Goal: Transaction & Acquisition: Purchase product/service

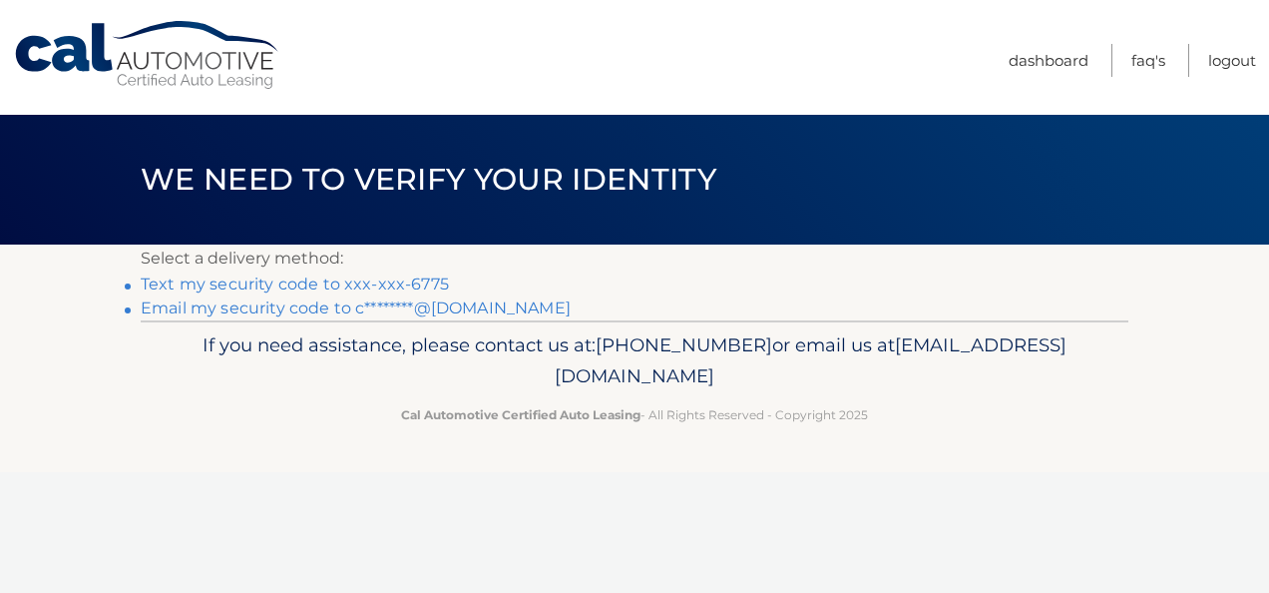
click at [369, 284] on link "Text my security code to xxx-xxx-6775" at bounding box center [295, 283] width 308 height 19
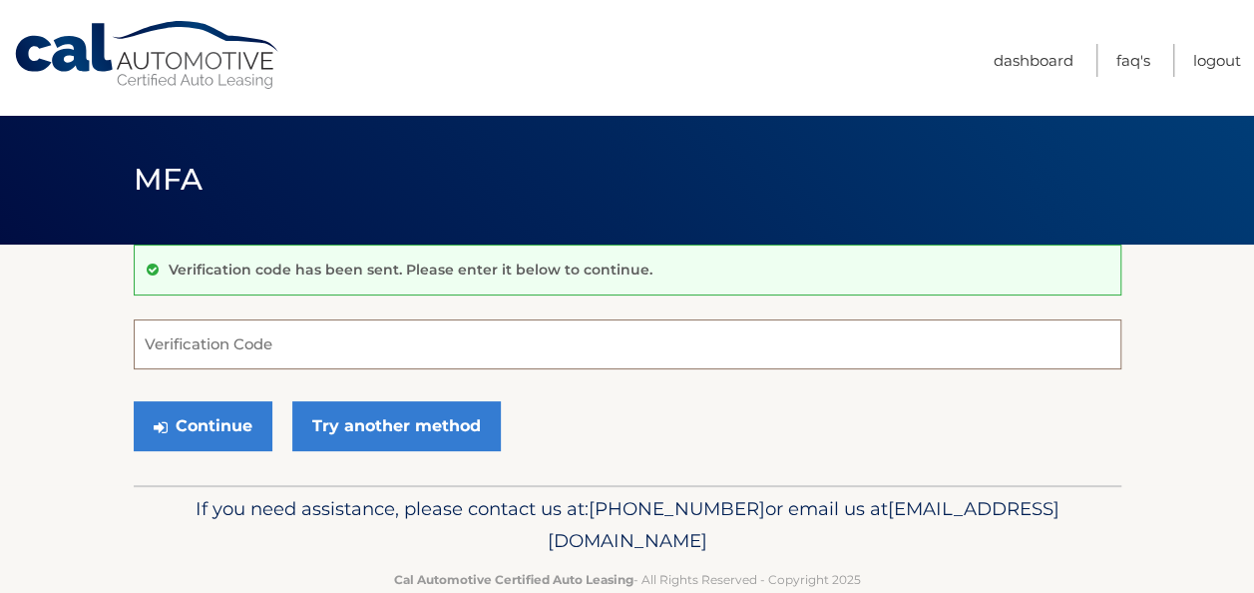
click at [239, 349] on input "Verification Code" at bounding box center [628, 344] width 988 height 50
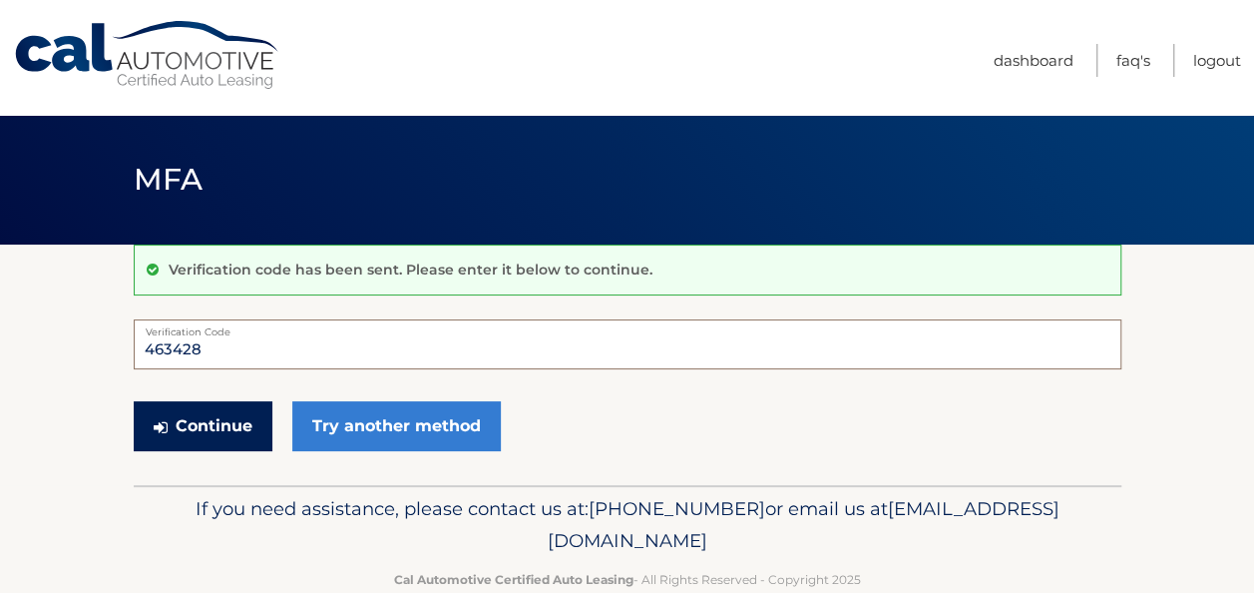
type input "463428"
click at [202, 415] on button "Continue" at bounding box center [203, 426] width 139 height 50
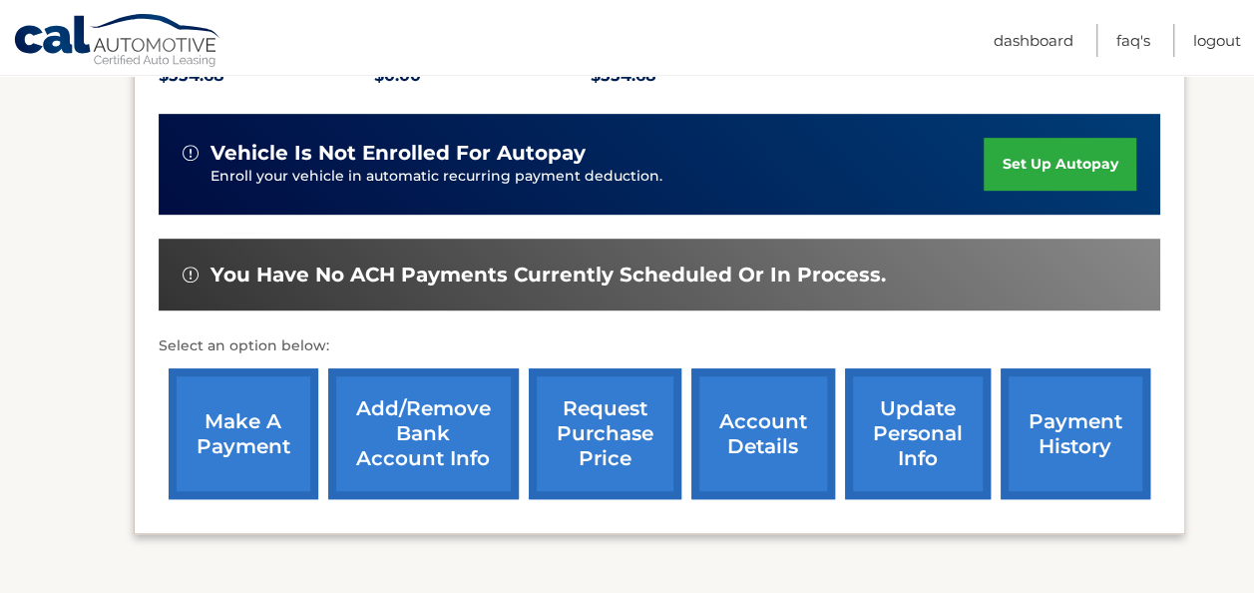
scroll to position [465, 0]
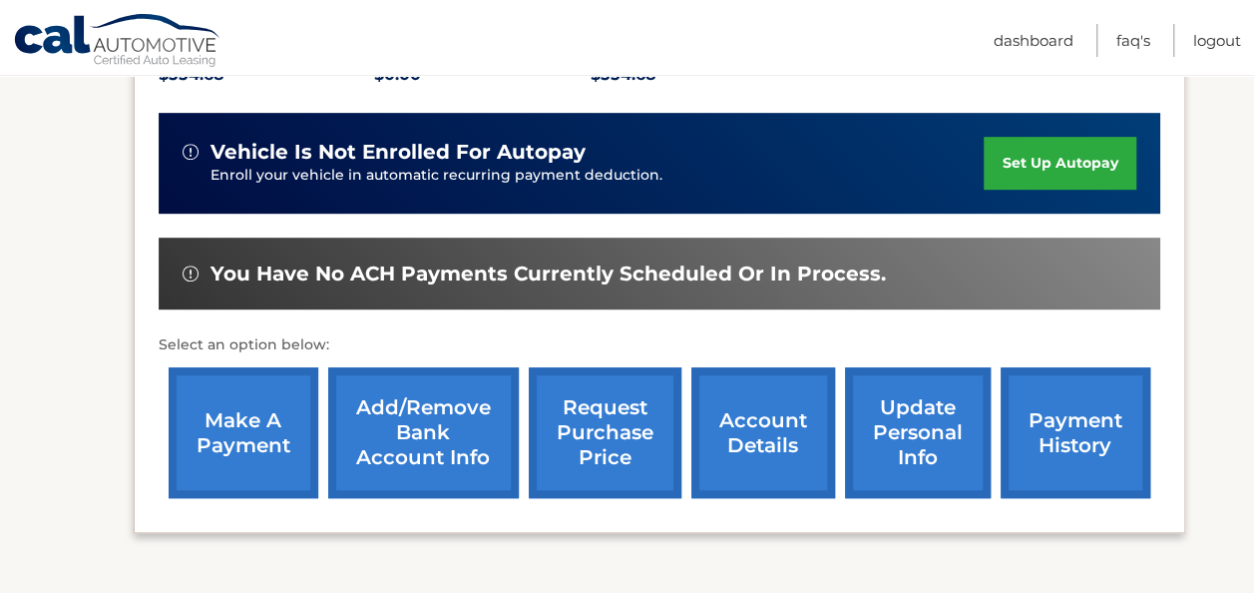
click at [259, 433] on link "make a payment" at bounding box center [244, 432] width 150 height 131
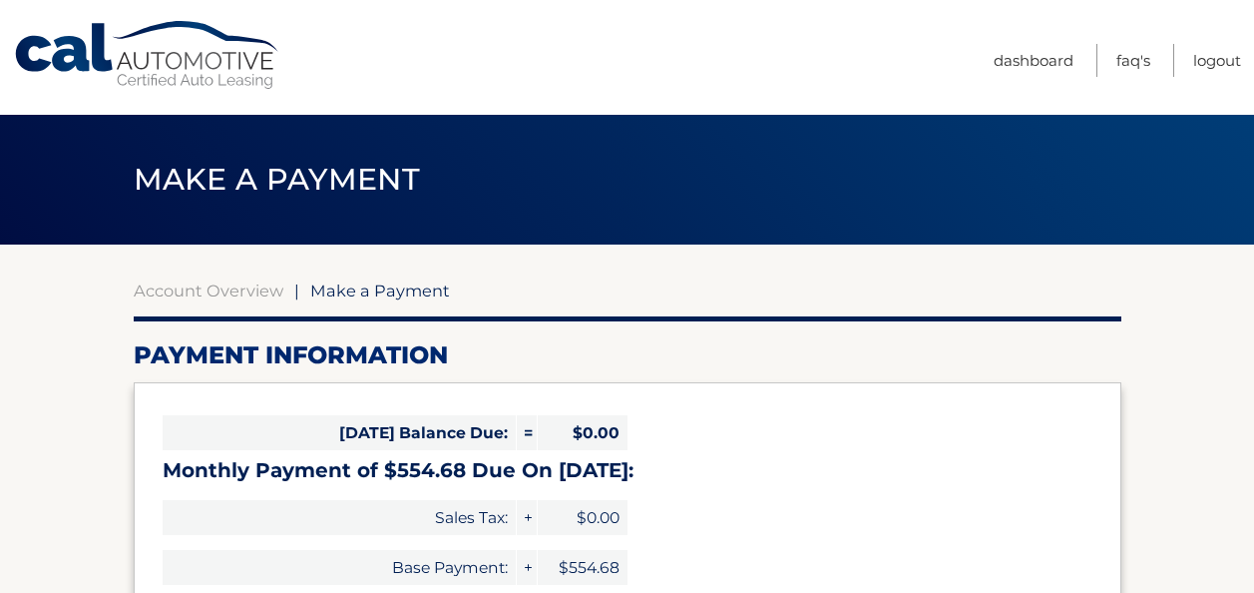
select select "YTdlMTdjNDUtZjNlNS00YWIxLTkwOTktYmQ5MWQ5YTE5ZDBl"
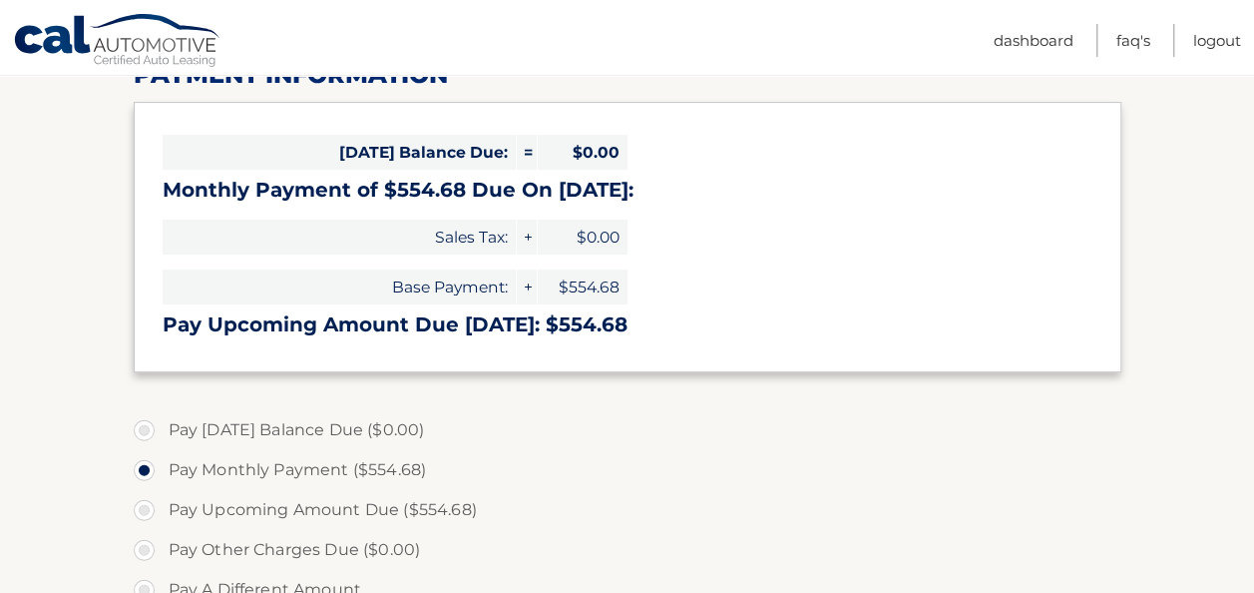
scroll to position [308, 0]
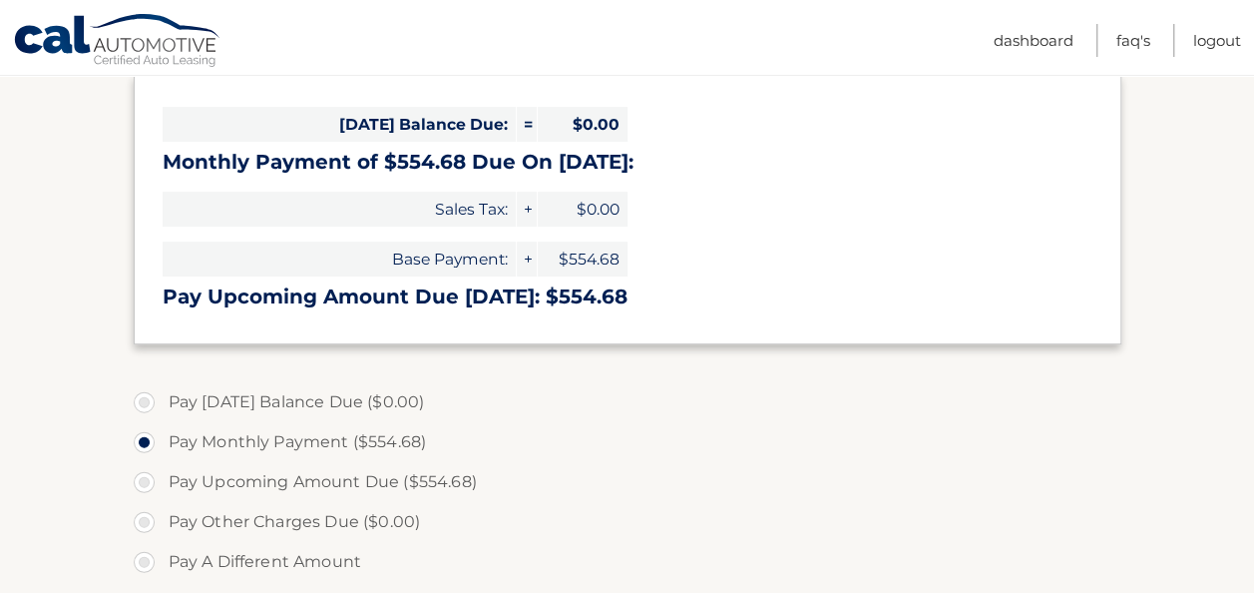
click at [144, 483] on label "Pay Upcoming Amount Due ($554.68)" at bounding box center [628, 482] width 988 height 40
click at [144, 483] on input "Pay Upcoming Amount Due ($554.68)" at bounding box center [152, 478] width 20 height 32
radio input "true"
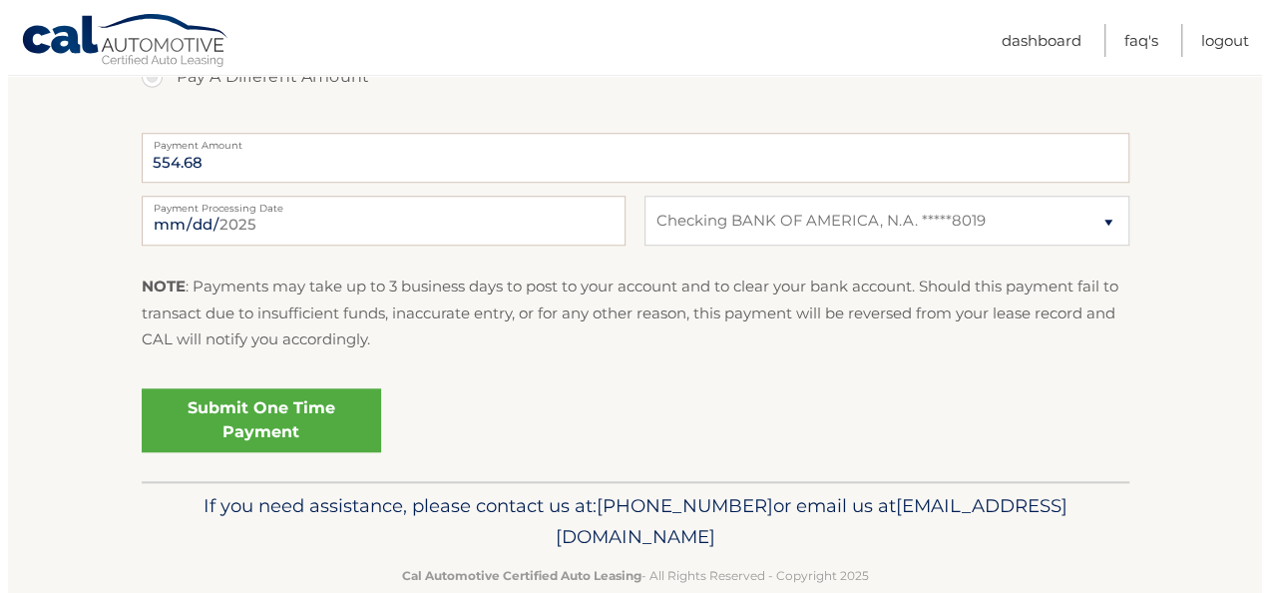
scroll to position [792, 0]
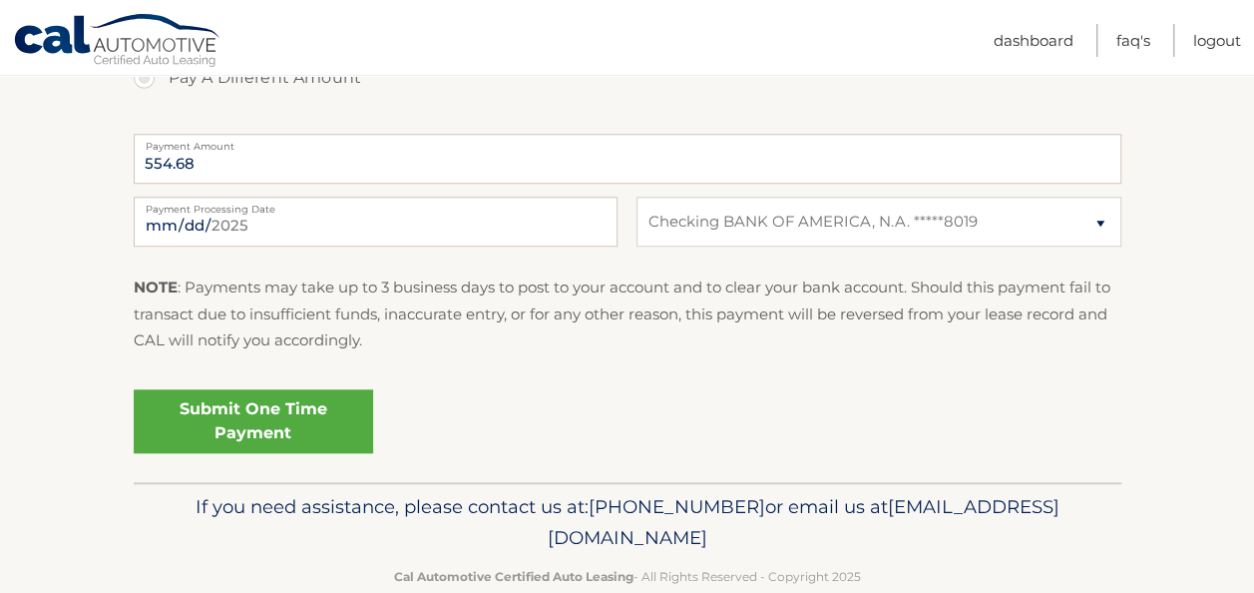
click at [249, 425] on link "Submit One Time Payment" at bounding box center [253, 421] width 239 height 64
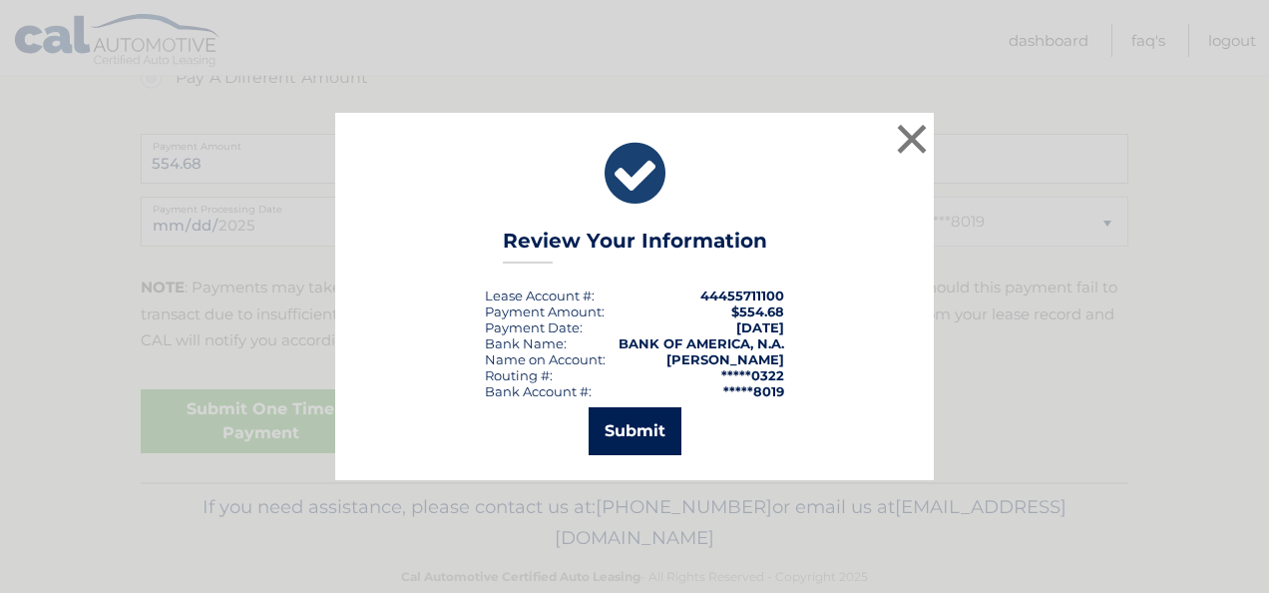
click at [622, 429] on button "Submit" at bounding box center [635, 431] width 93 height 48
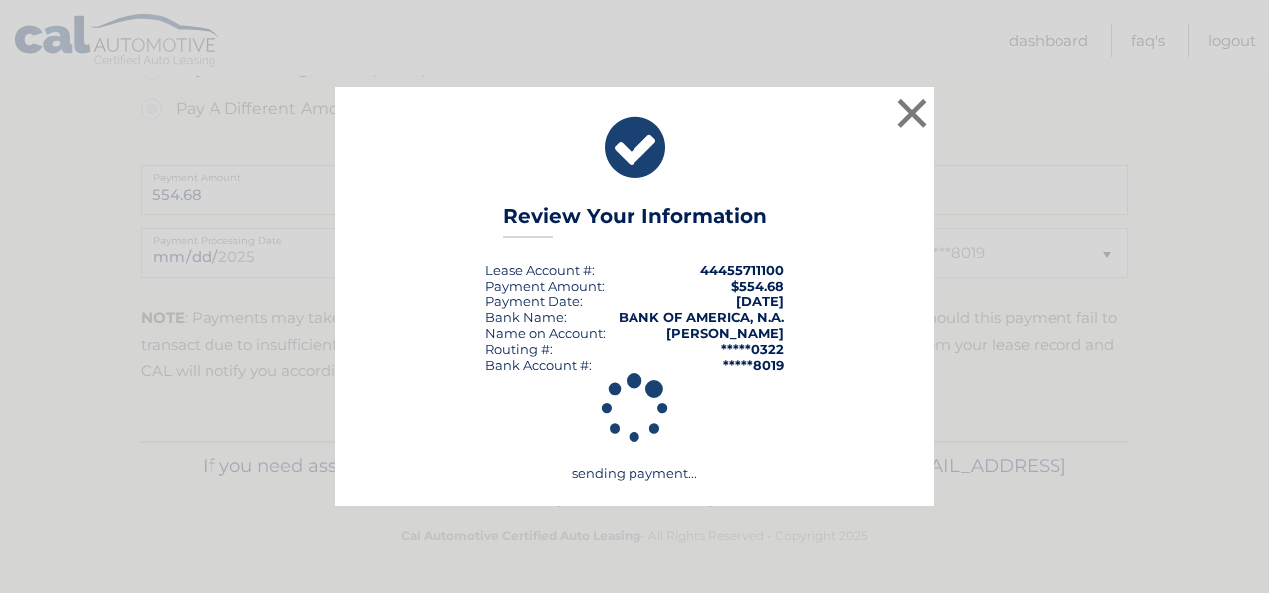
scroll to position [760, 0]
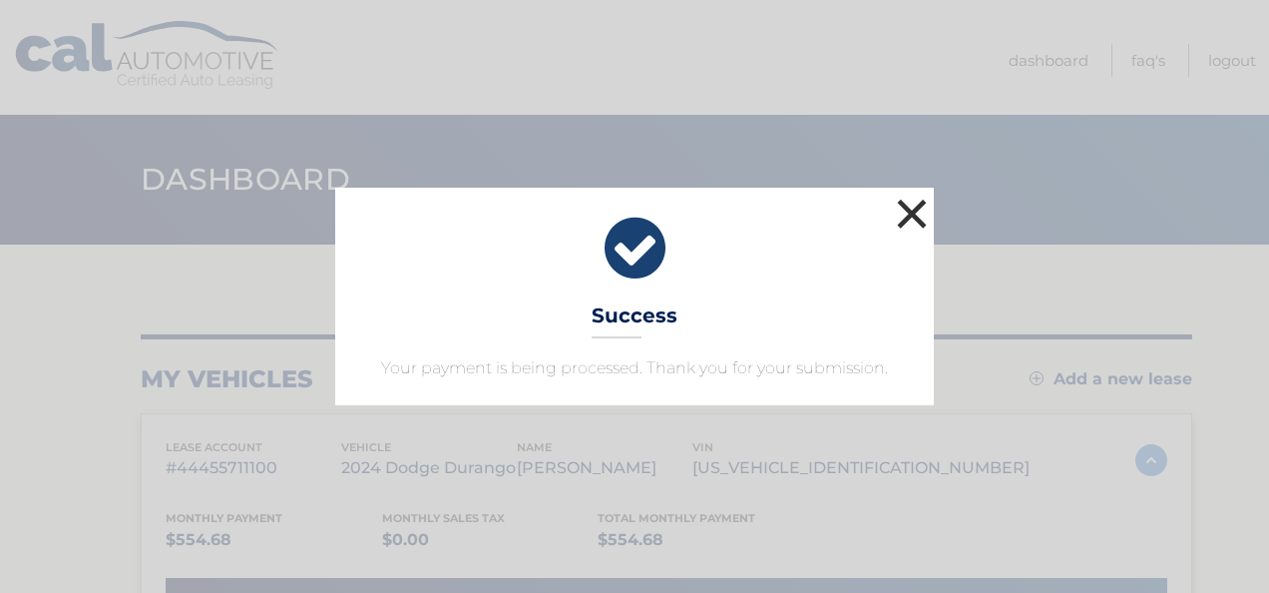
click at [921, 214] on button "×" at bounding box center [912, 214] width 40 height 40
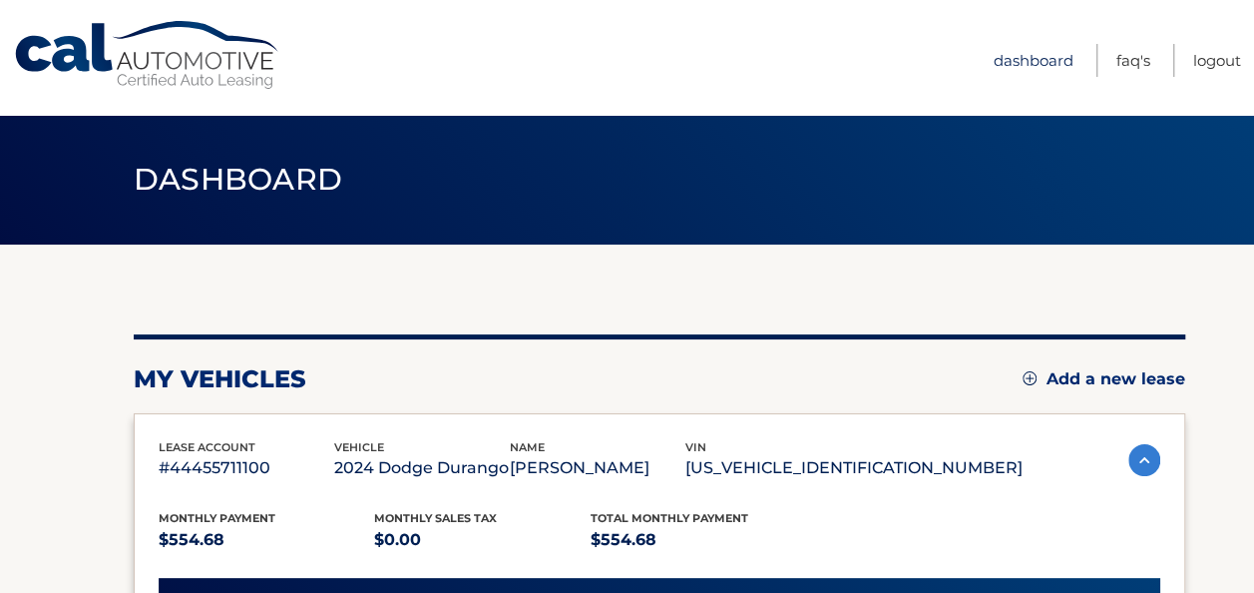
click at [1042, 63] on link "Dashboard" at bounding box center [1034, 60] width 80 height 33
click at [1223, 57] on link "Logout" at bounding box center [1217, 60] width 48 height 33
